Goal: Find specific page/section: Locate a particular part of the current website

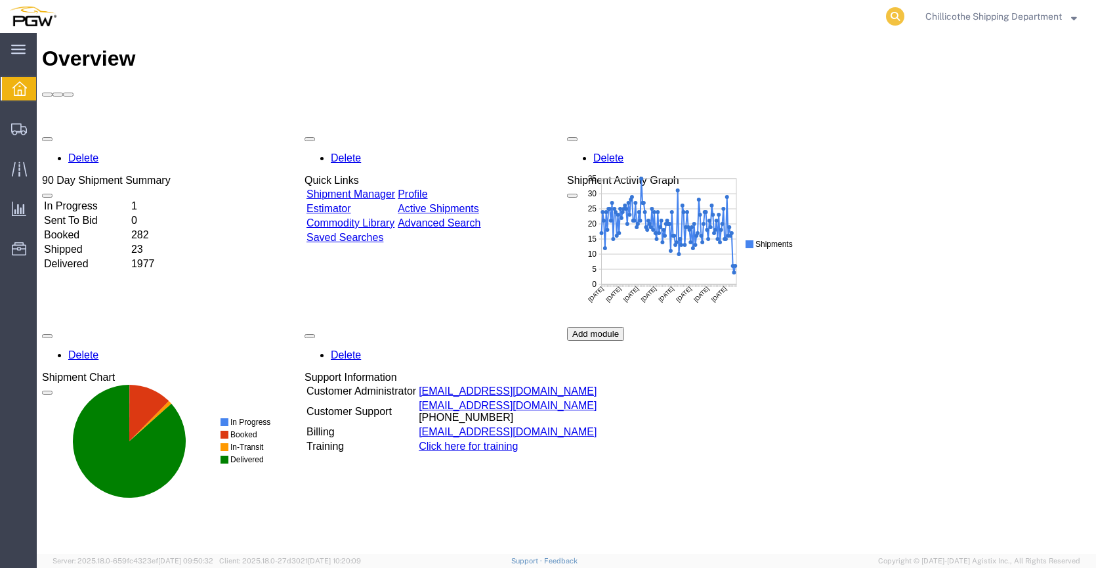
click at [886, 17] on icon at bounding box center [895, 16] width 18 height 18
click at [730, 6] on input "search" at bounding box center [686, 17] width 399 height 32
click at [721, 16] on input "search" at bounding box center [686, 17] width 399 height 32
type input "667807"
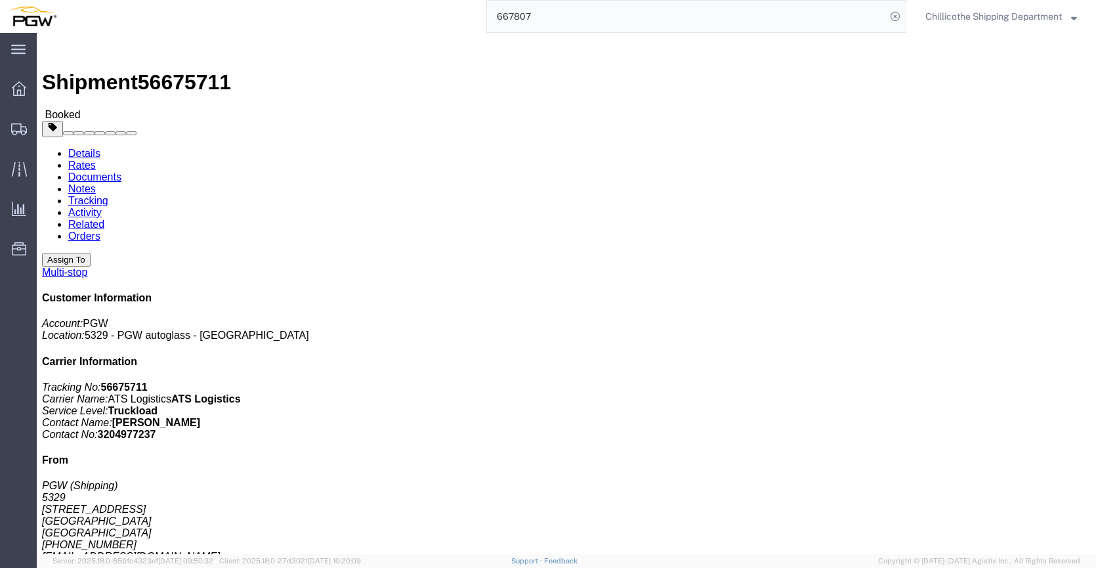
click link "Documents"
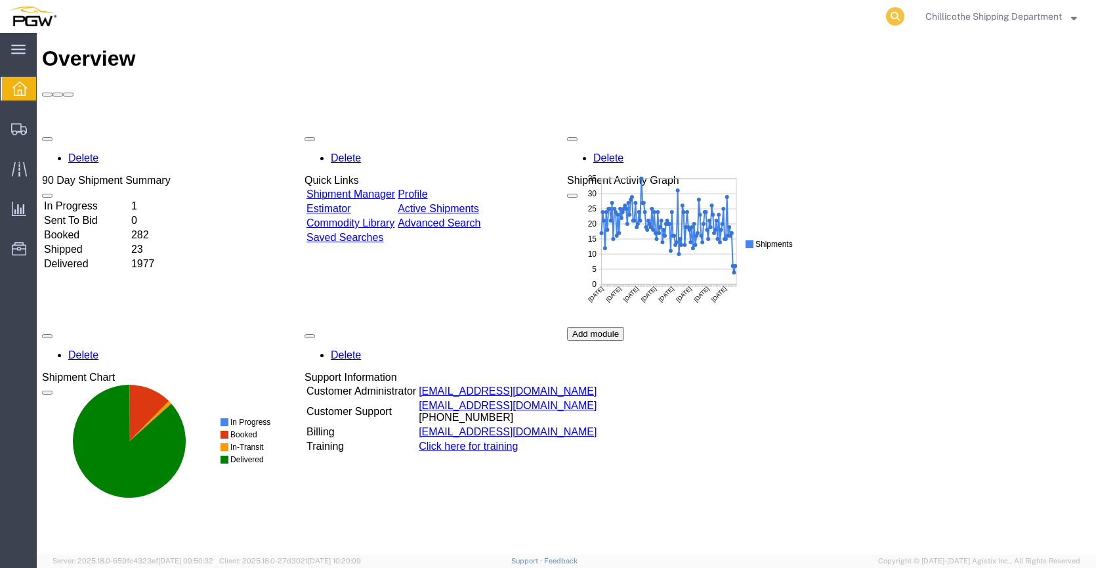
click at [893, 15] on icon at bounding box center [895, 16] width 18 height 18
click at [696, 14] on input "search" at bounding box center [686, 17] width 399 height 32
paste input "668031"
type input "668031"
click at [886, 11] on icon at bounding box center [895, 16] width 18 height 18
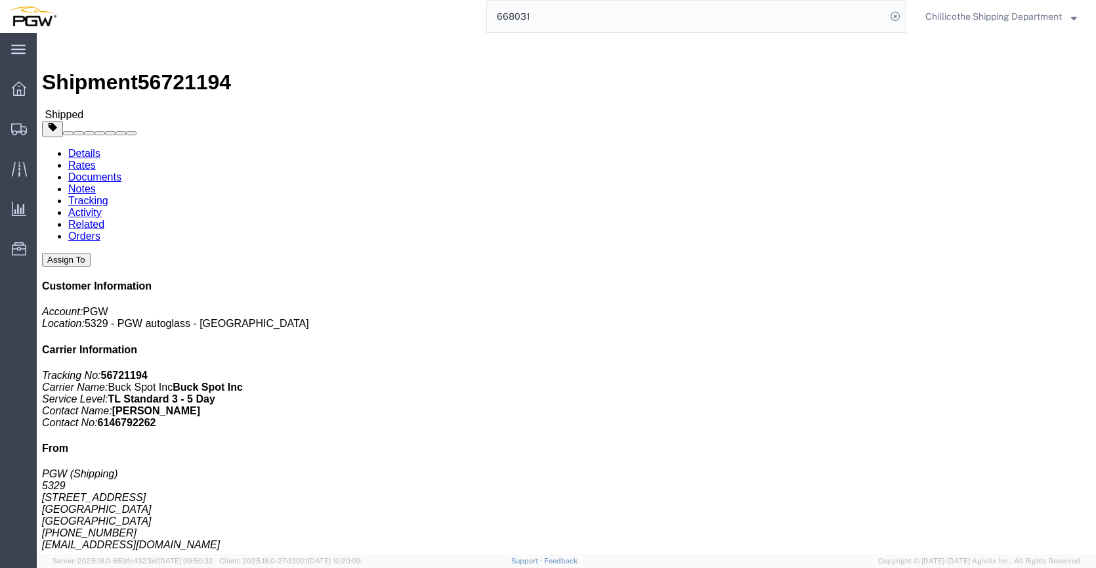
click link "Documents"
